Goal: Contribute content: Add original content to the website for others to see

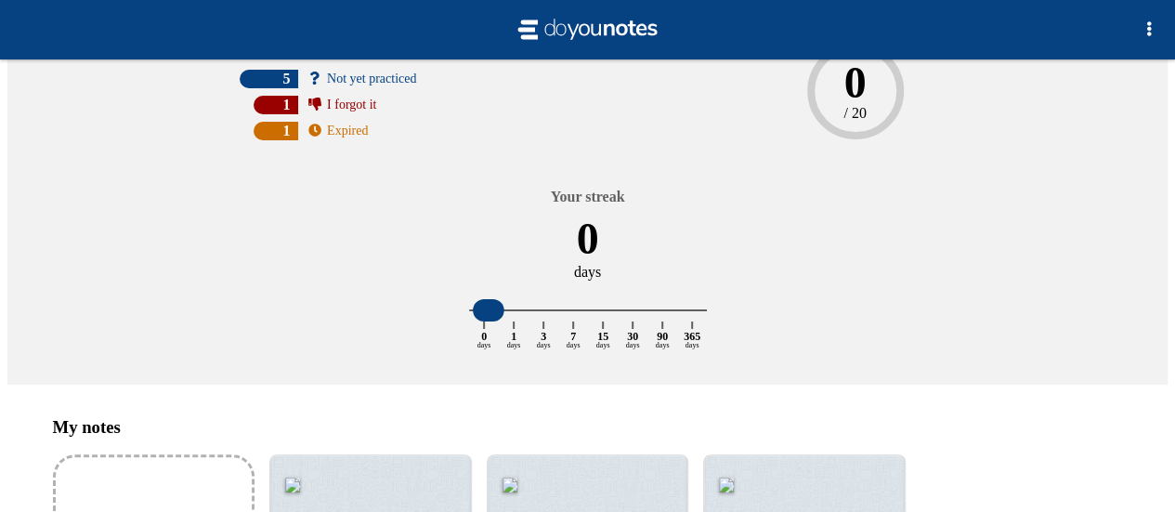
click at [0, 0] on input "Add my notes" at bounding box center [0, 0] width 0 height 0
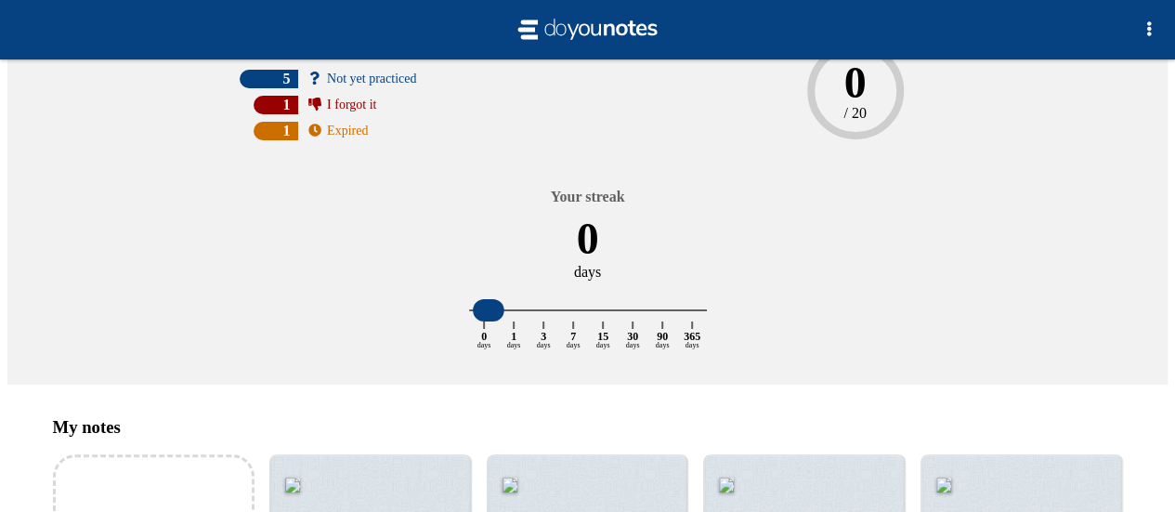
click at [588, 166] on div "[DATE] performance new questions +0 practiced questions +0 0 / 20" at bounding box center [855, 55] width 535 height 222
click at [385, 455] on div at bounding box center [370, 519] width 201 height 128
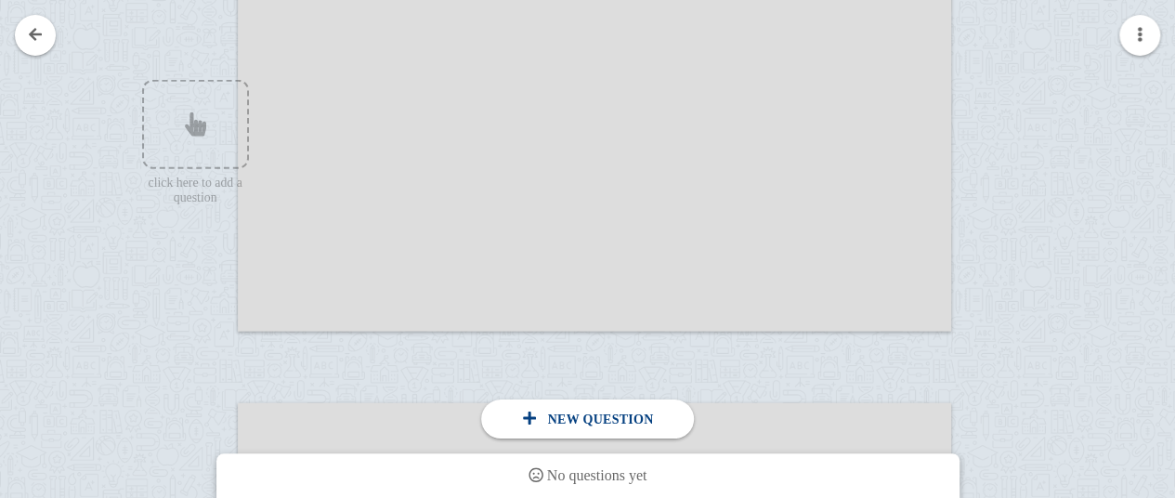
scroll to position [2221, 0]
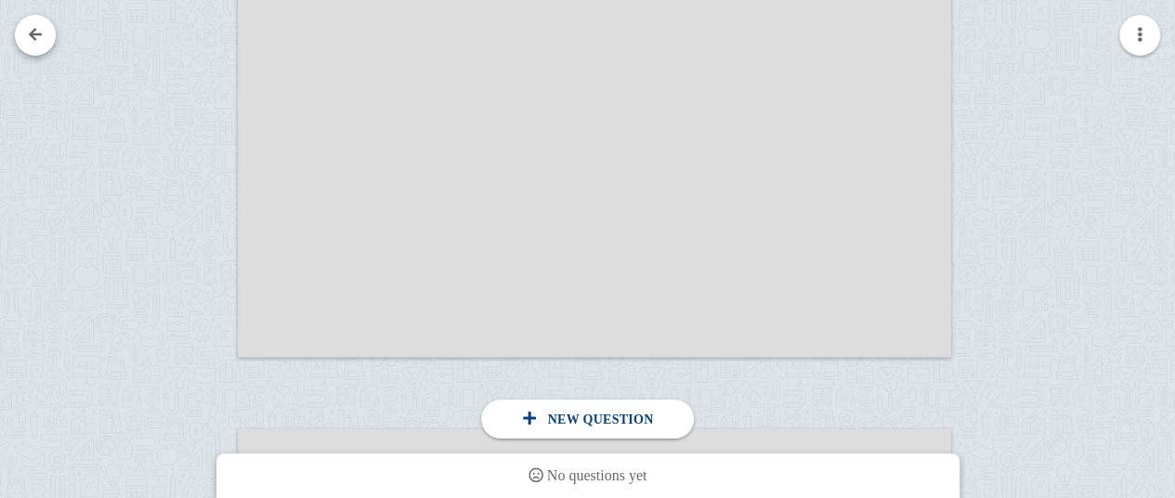
click at [48, 48] on link at bounding box center [35, 35] width 41 height 41
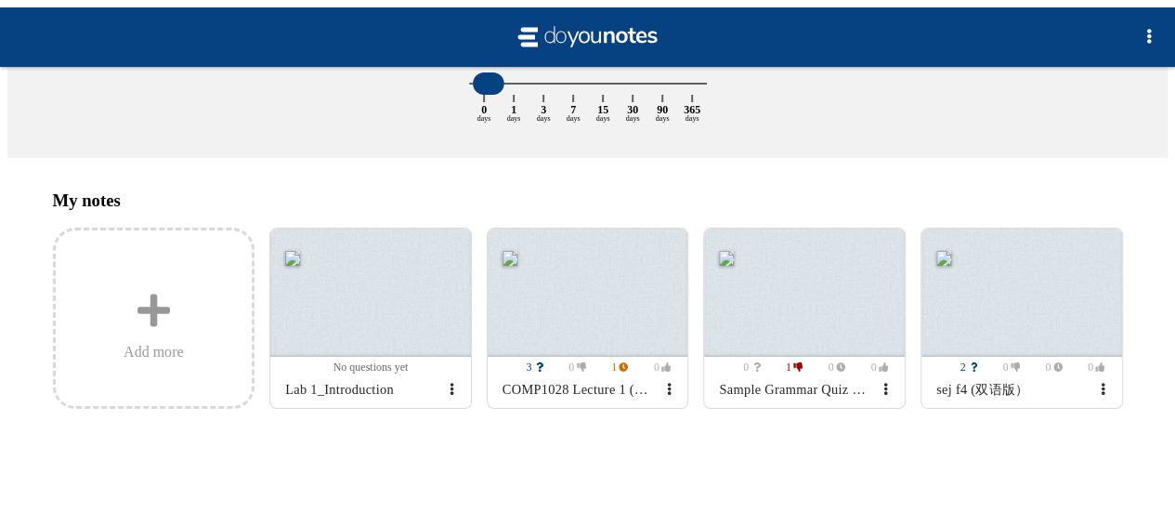
scroll to position [108, 0]
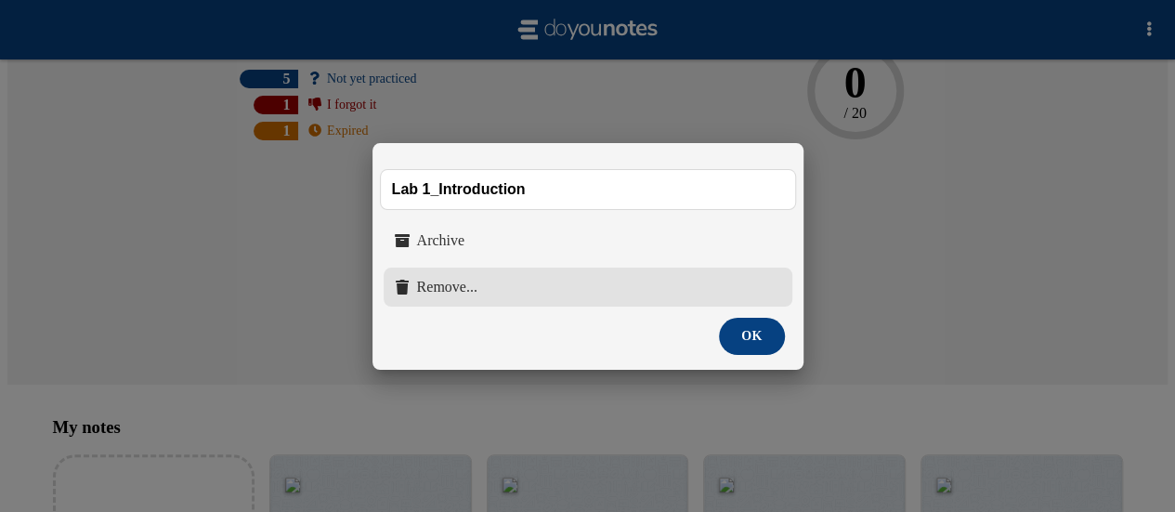
click at [487, 295] on button "Remove..." at bounding box center [588, 287] width 409 height 39
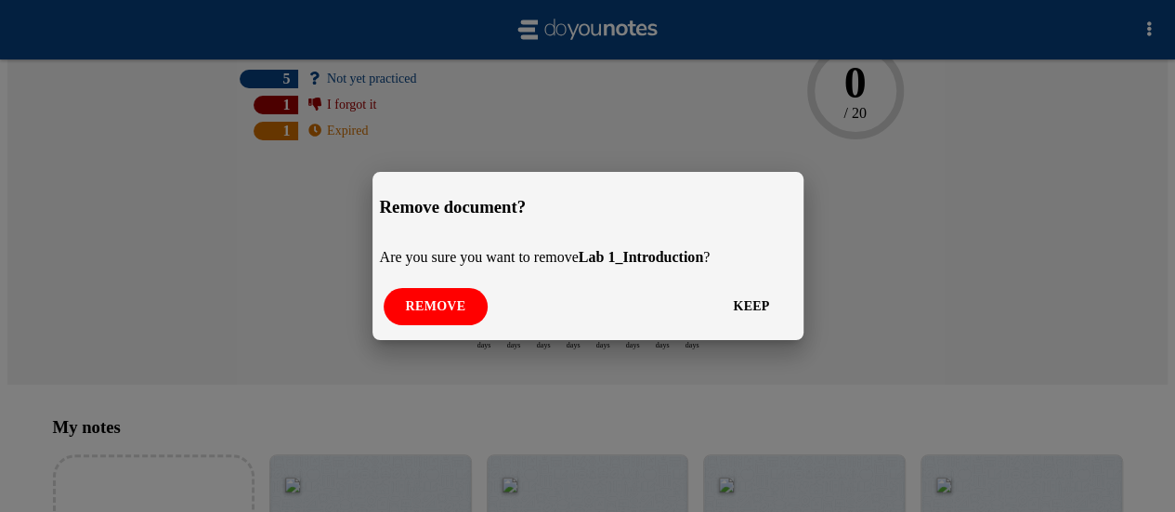
click at [426, 314] on button "Remove" at bounding box center [436, 306] width 105 height 37
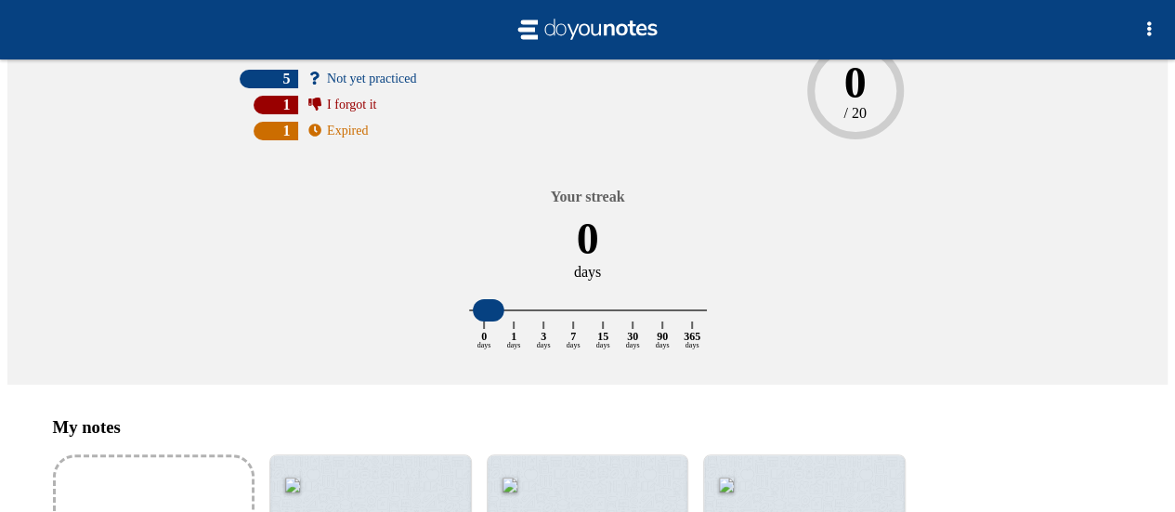
click at [0, 0] on input "Add my notes" at bounding box center [0, 0] width 0 height 0
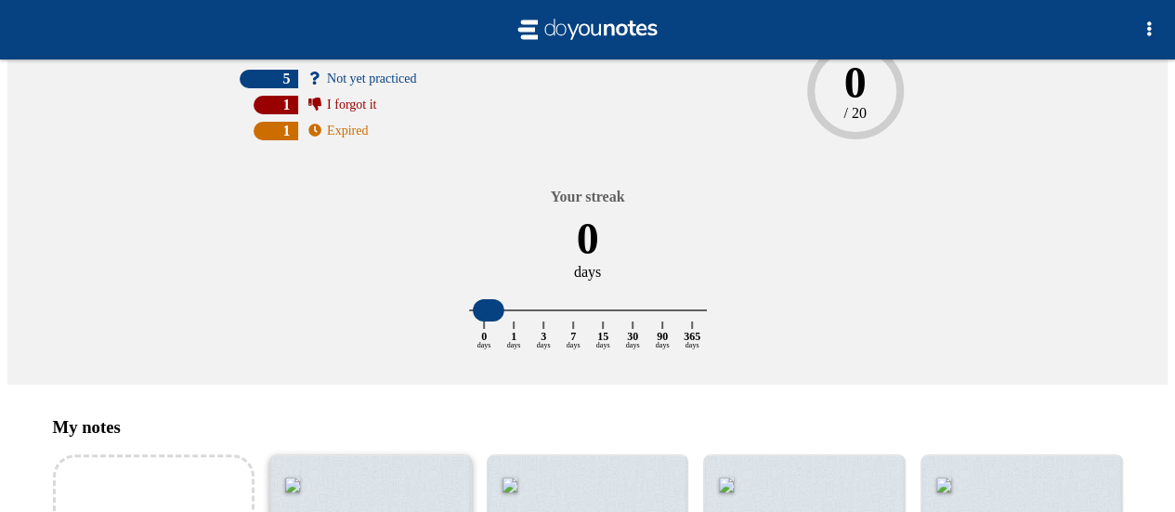
click at [364, 455] on div at bounding box center [370, 519] width 201 height 128
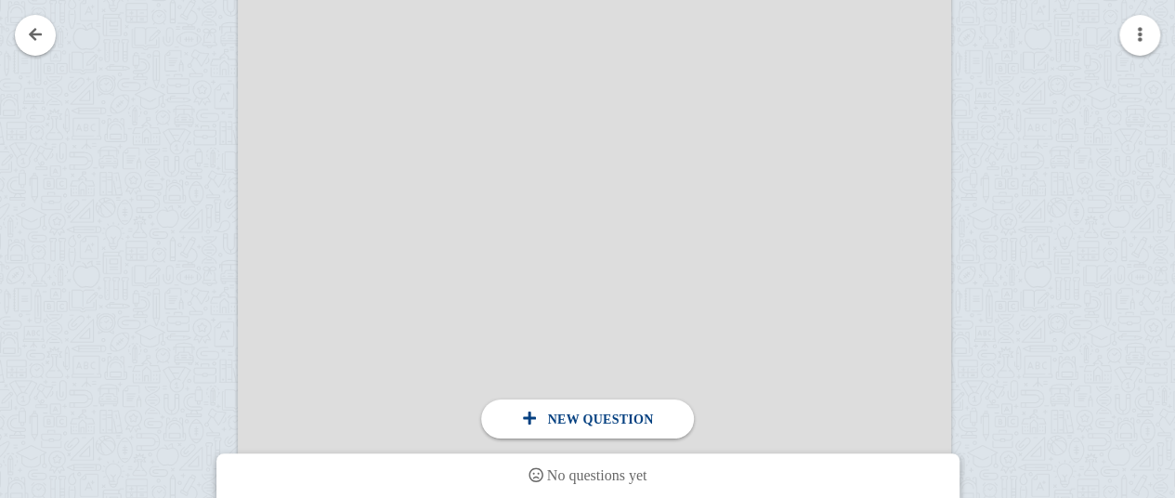
scroll to position [827, 0]
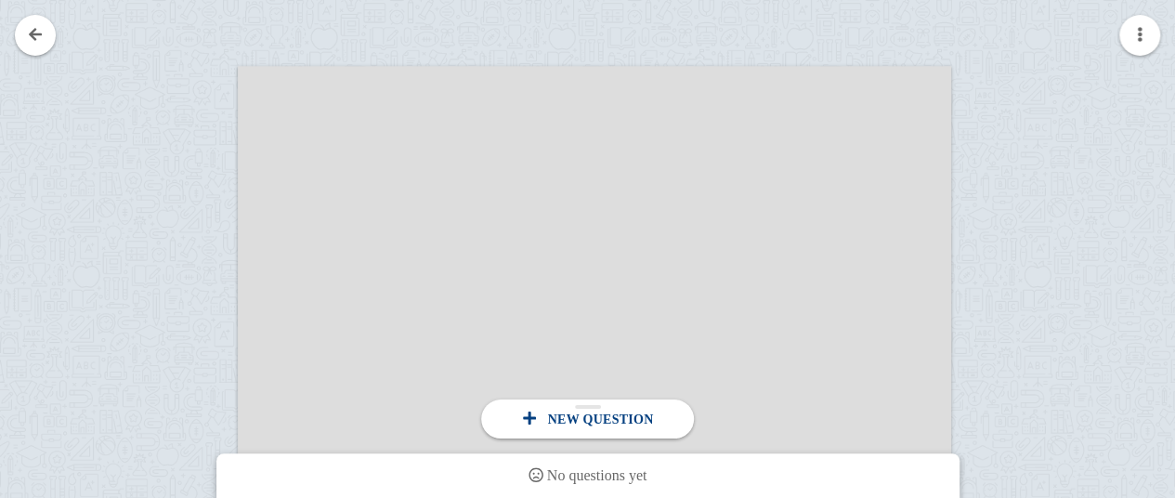
click at [541, 414] on div "New question" at bounding box center [588, 419] width 139 height 17
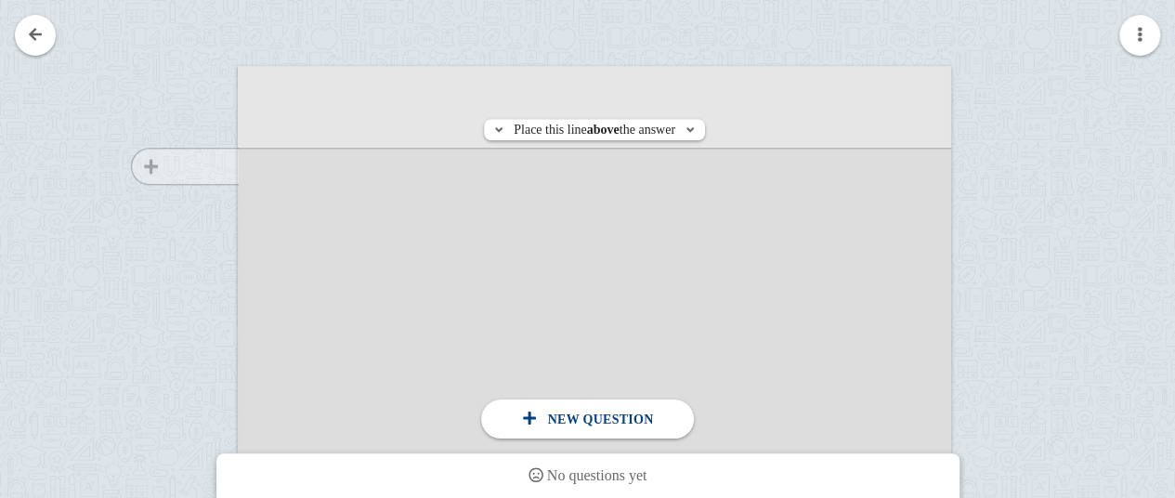
click at [185, 158] on div at bounding box center [175, 351] width 125 height 535
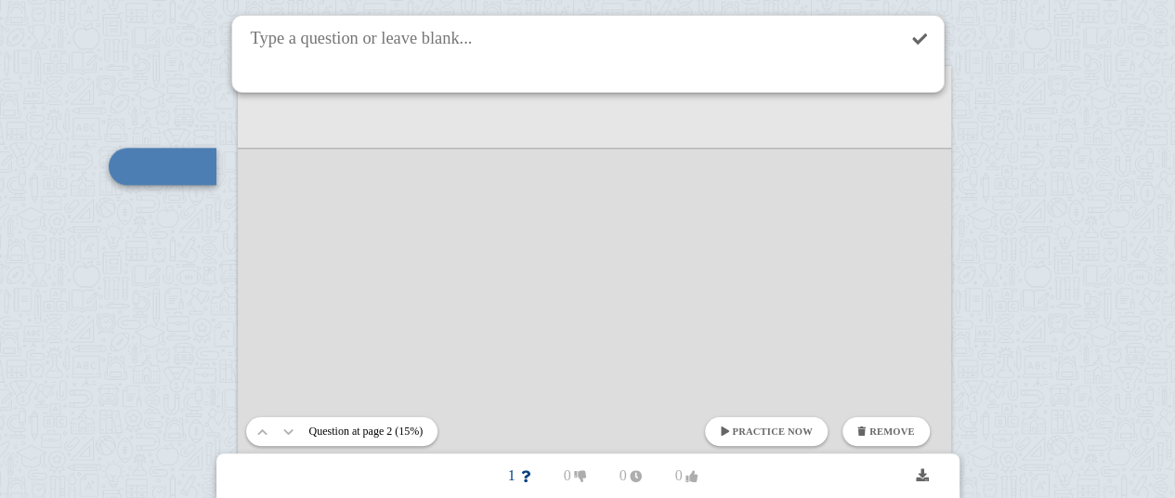
scroll to position [797, 0]
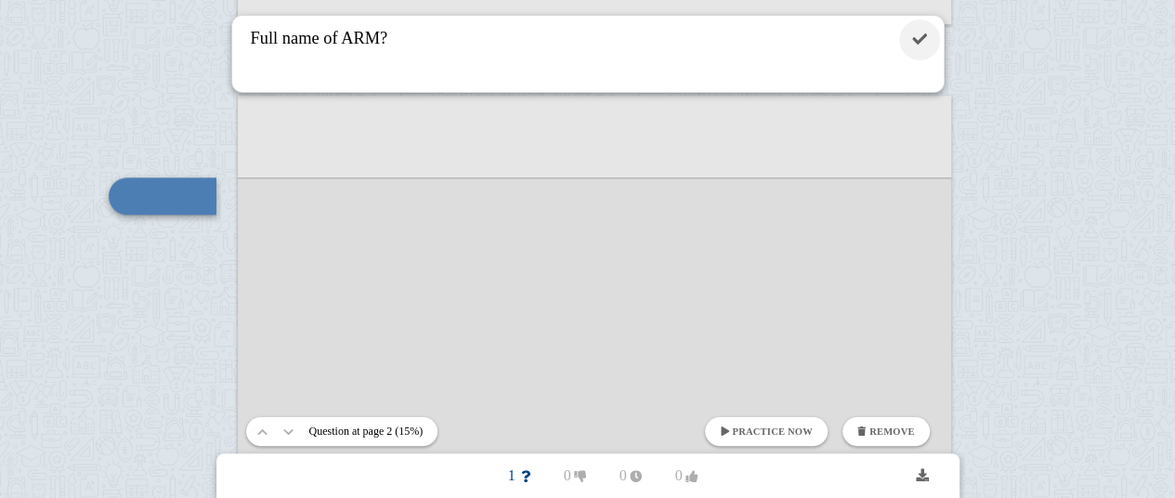
click at [900, 44] on link at bounding box center [920, 40] width 41 height 41
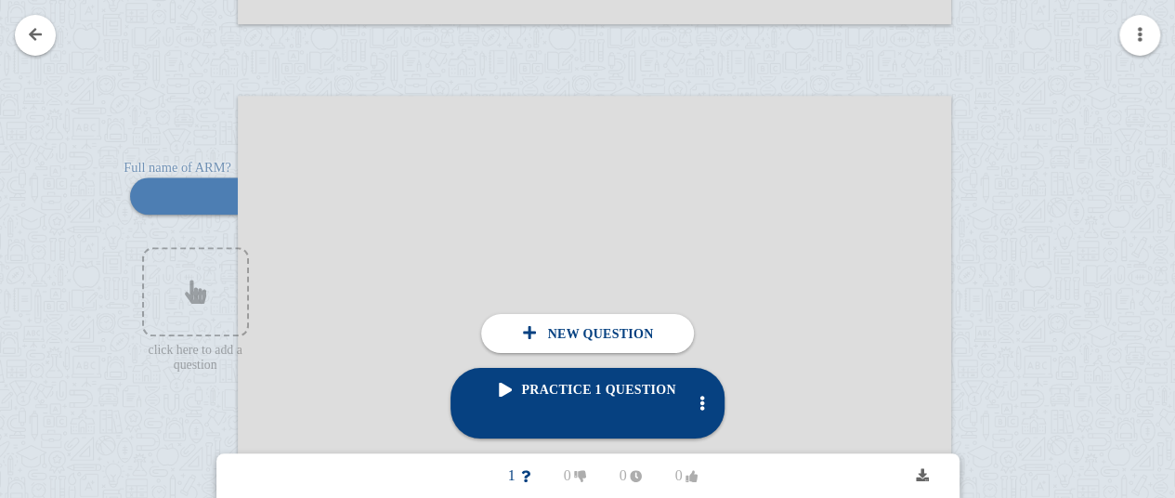
scroll to position [870, 0]
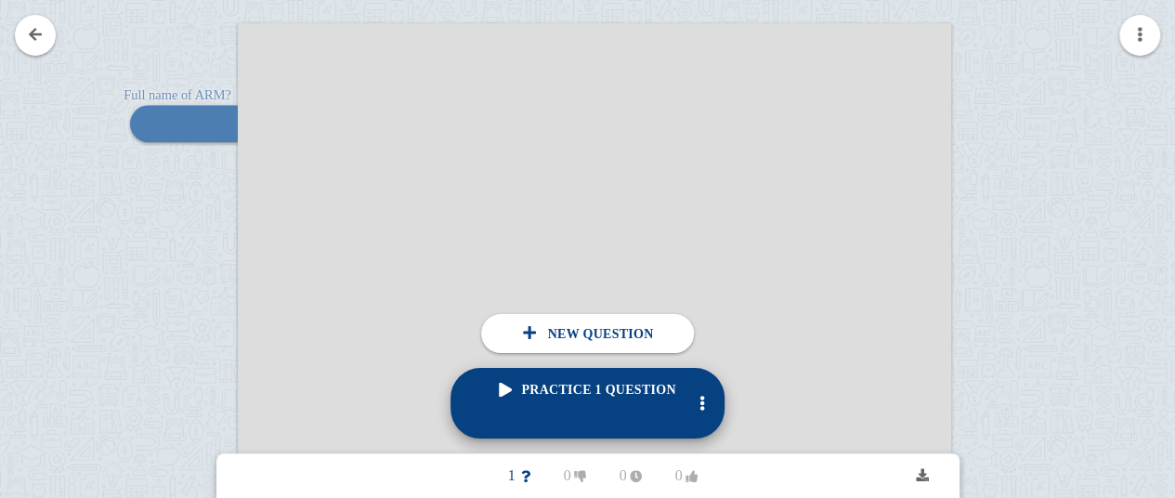
click at [493, 421] on link "Practice 1 question" at bounding box center [587, 403] width 273 height 71
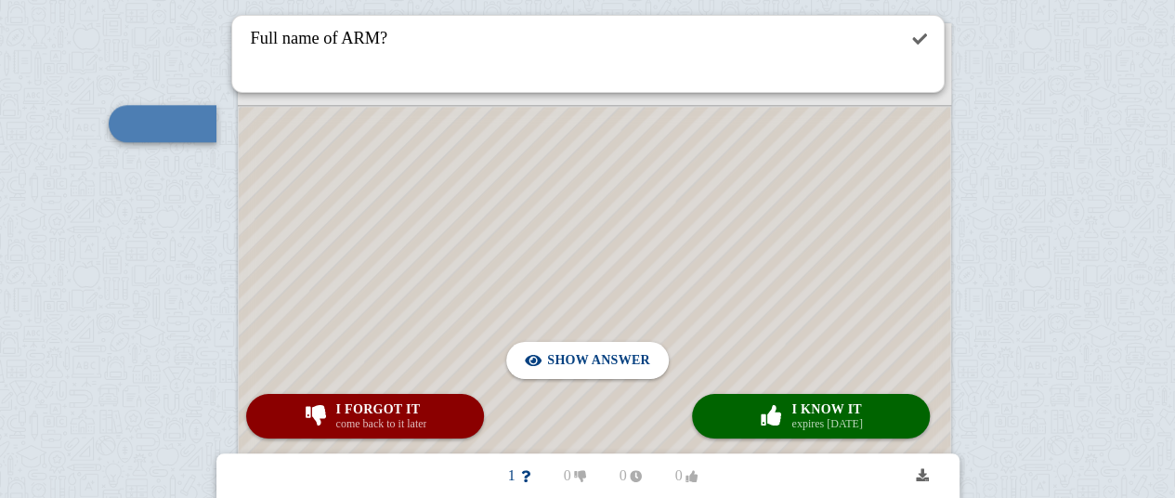
scroll to position [797, 0]
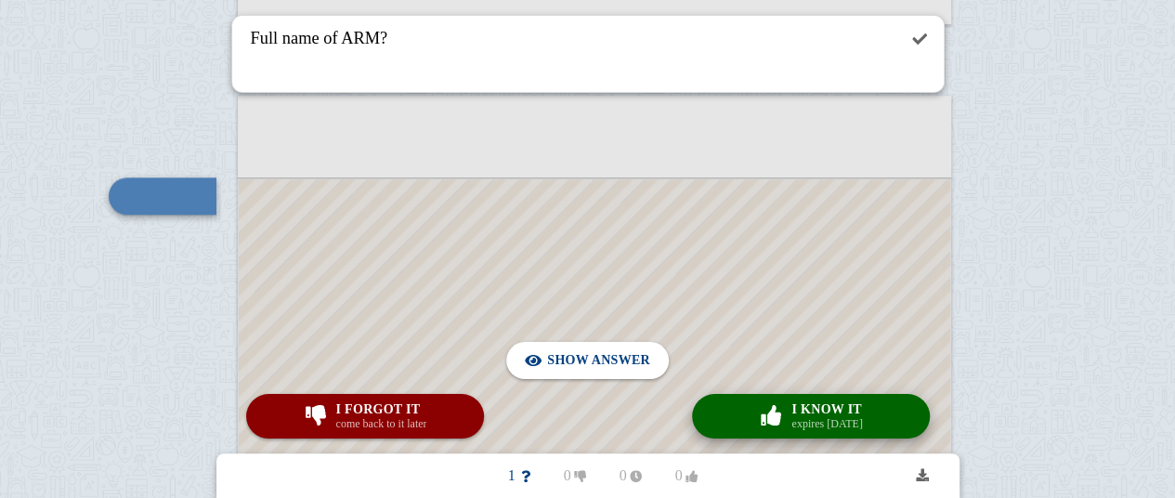
click at [760, 407] on span "button" at bounding box center [771, 415] width 30 height 20
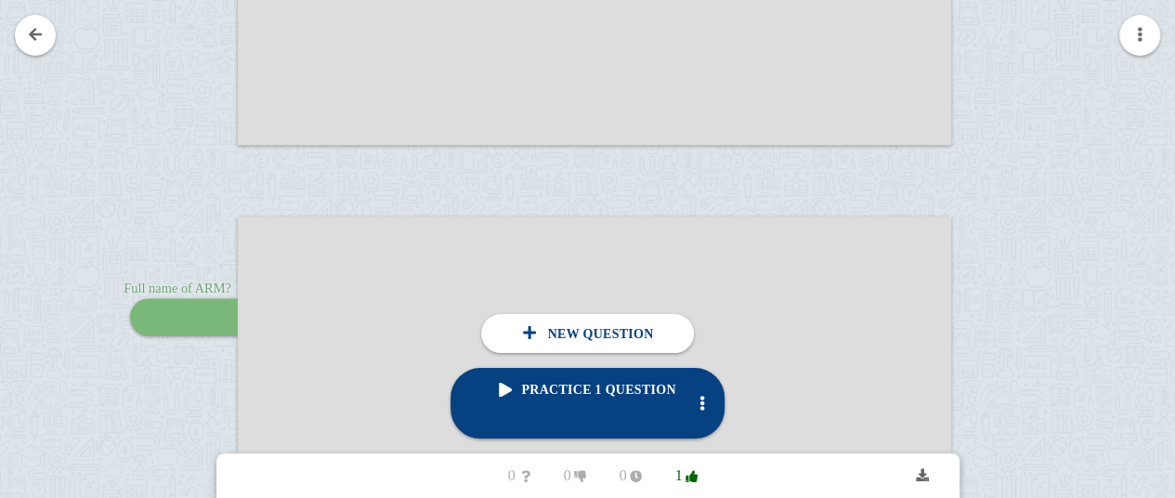
scroll to position [676, 0]
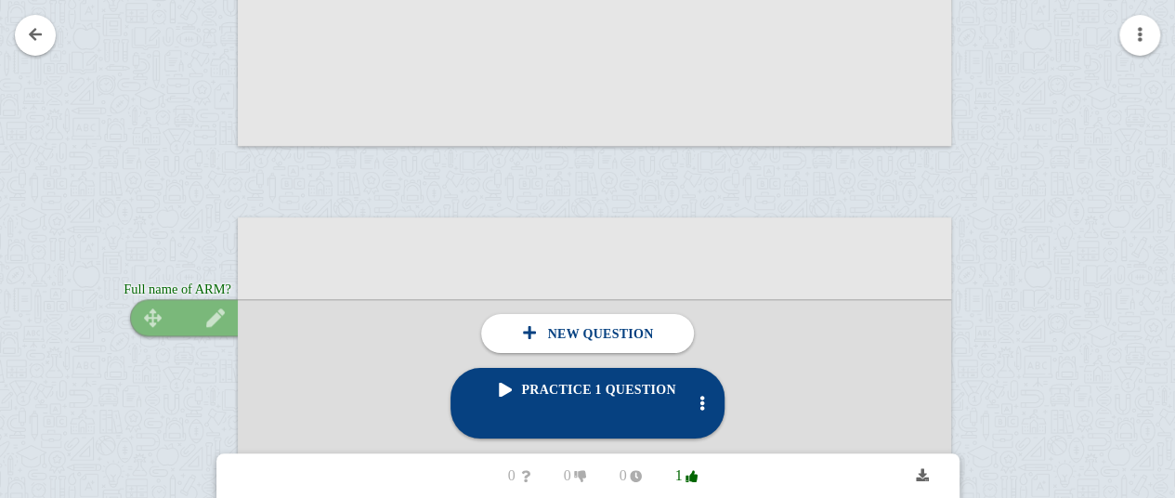
click at [199, 309] on img at bounding box center [215, 318] width 45 height 18
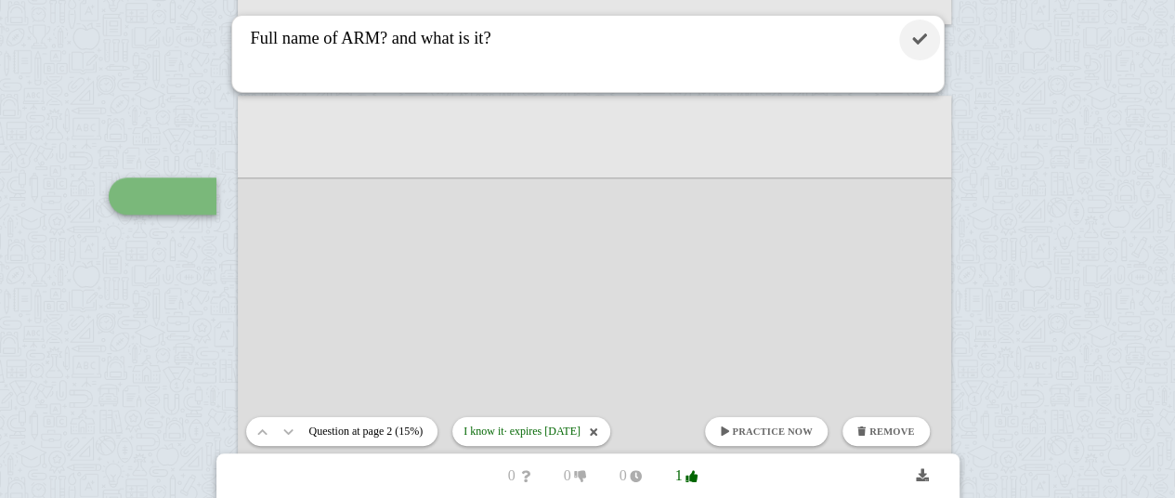
type textarea "Full name of ARM? and what is it?"
click at [900, 52] on link at bounding box center [920, 40] width 41 height 41
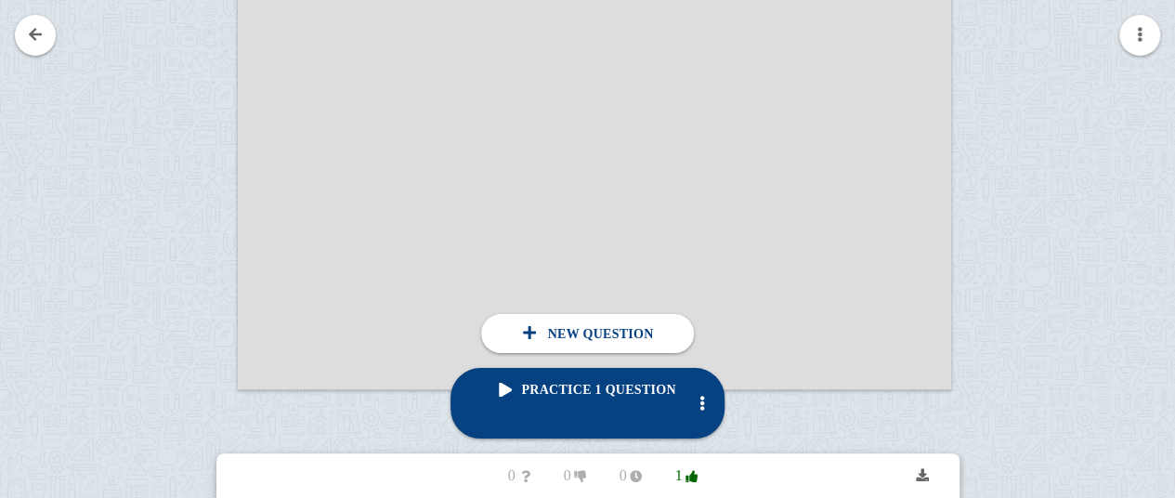
scroll to position [914, 0]
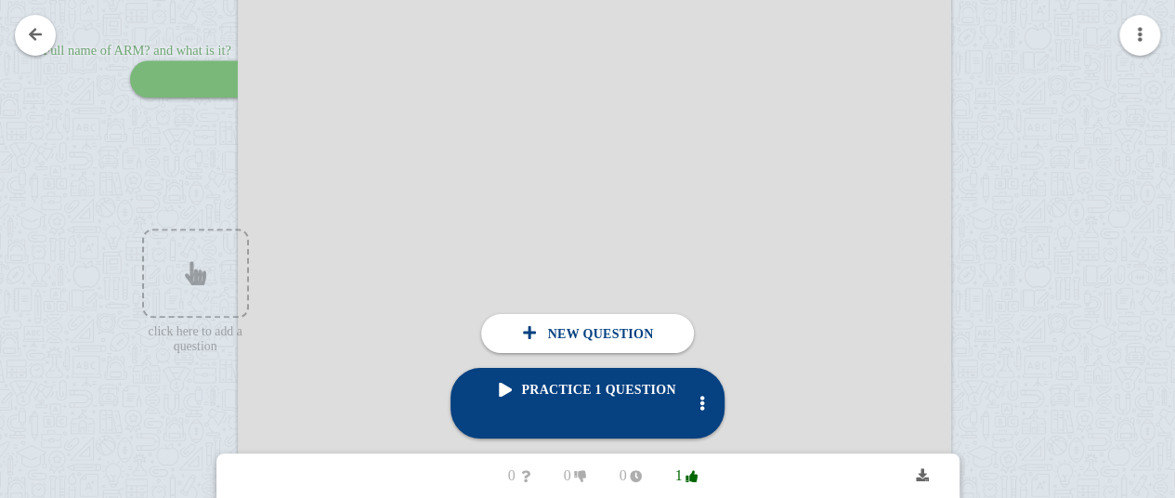
drag, startPoint x: 310, startPoint y: 69, endPoint x: 195, endPoint y: 300, distance: 258.5
click at [238, 300] on div "click here to add a question Full name of ARM? and what is it? Full name of ARM…" at bounding box center [595, 246] width 714 height 535
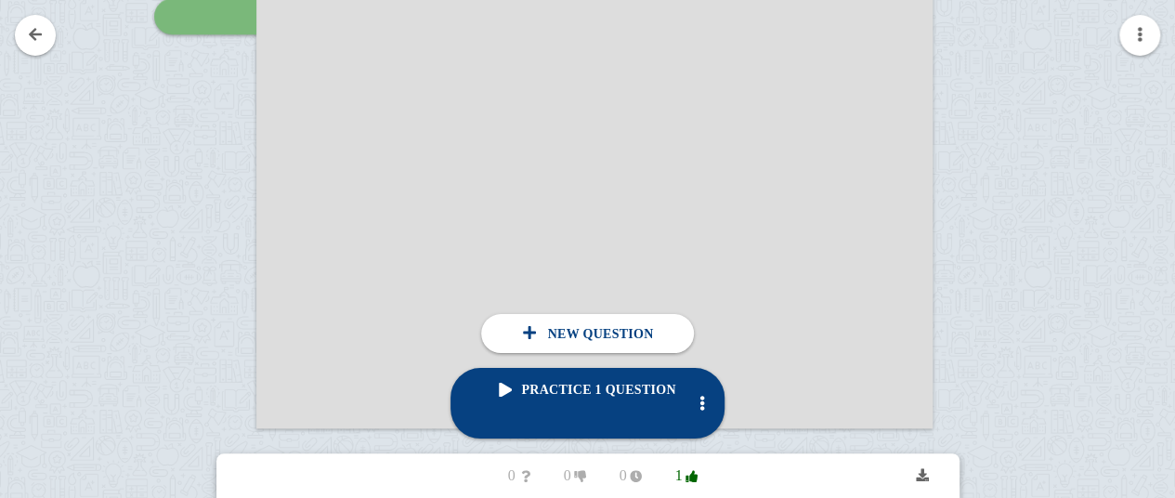
scroll to position [926, 0]
